Goal: Find contact information: Find contact information

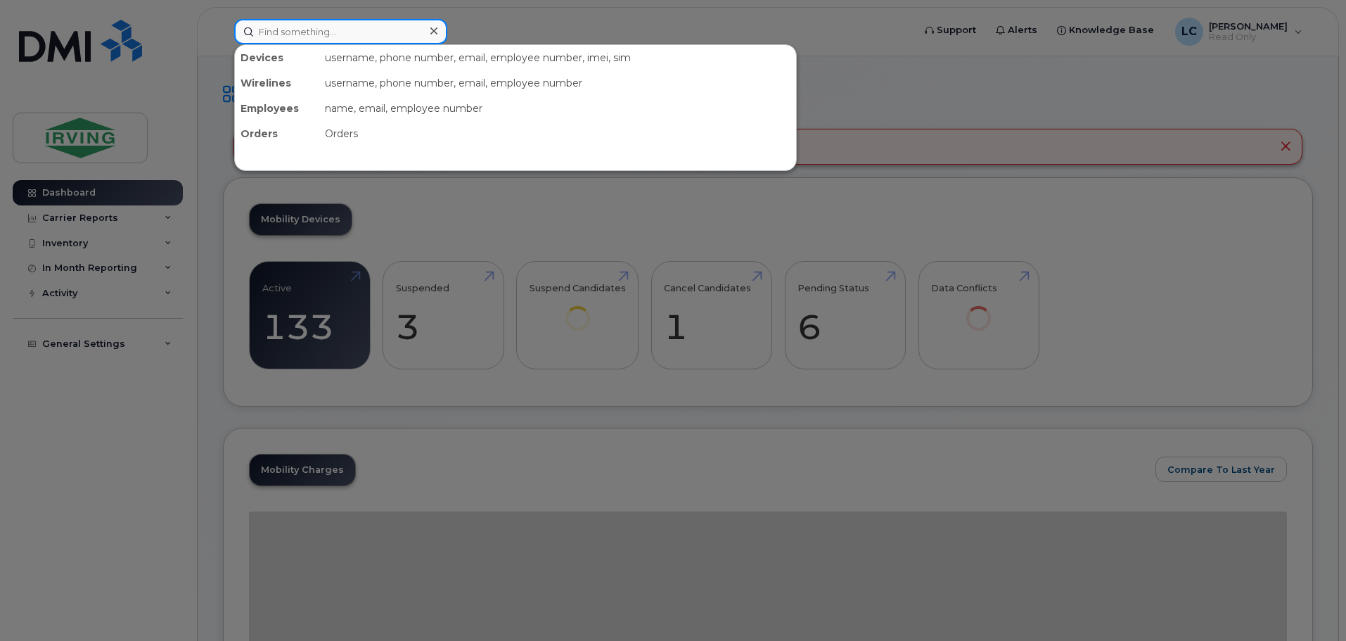
click at [292, 31] on input at bounding box center [340, 31] width 213 height 25
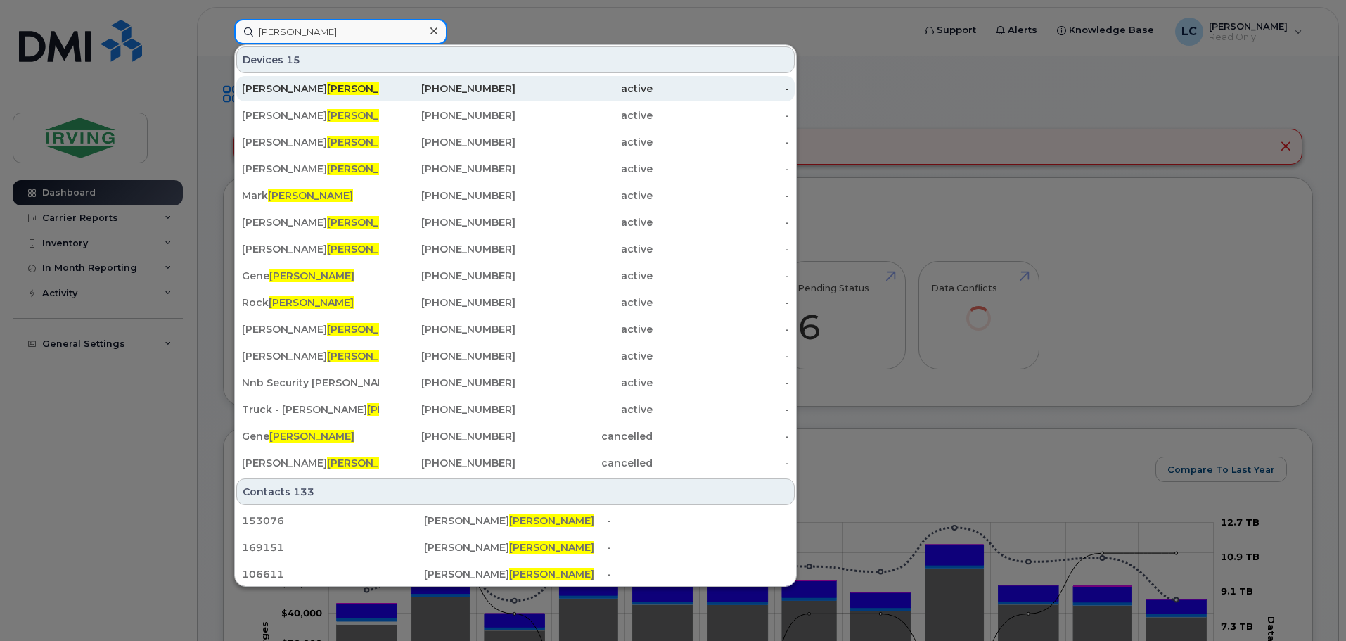
type input "thibodeau"
click at [350, 82] on div "Joe Thibodeau" at bounding box center [310, 89] width 137 height 14
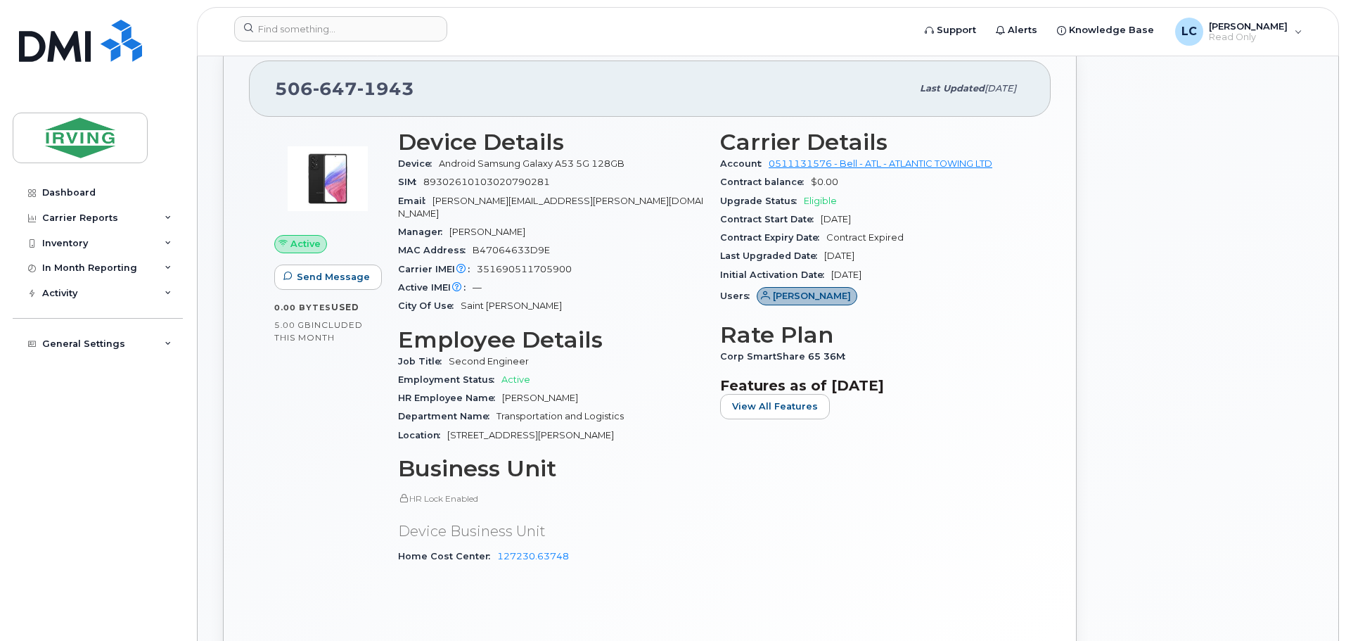
scroll to position [211, 0]
